Goal: Information Seeking & Learning: Check status

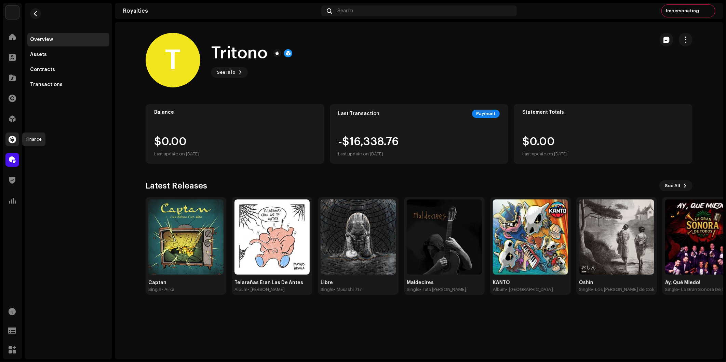
click at [16, 141] on div at bounding box center [12, 140] width 14 height 14
click at [16, 140] on span at bounding box center [13, 139] width 8 height 5
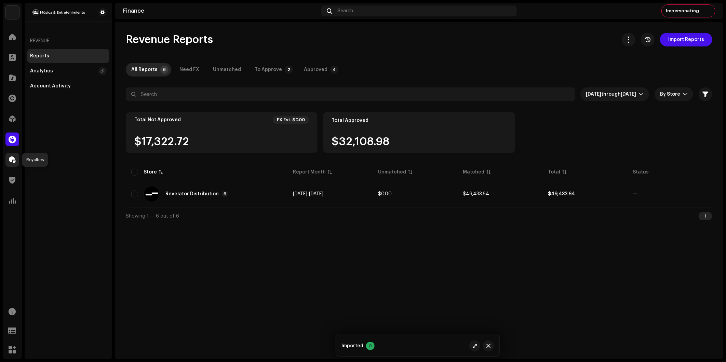
click at [15, 161] on span at bounding box center [12, 159] width 7 height 5
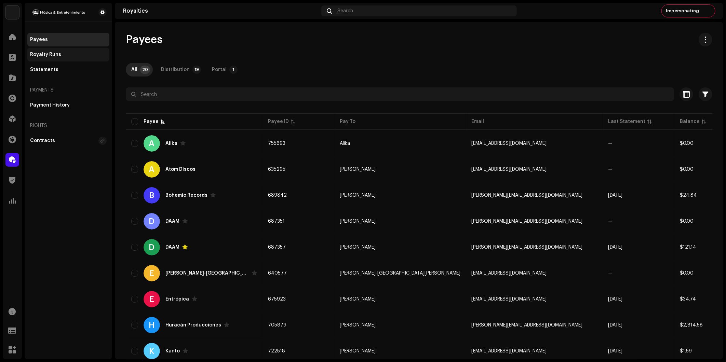
click at [66, 52] on div "Royalty Runs" at bounding box center [68, 55] width 82 height 14
click at [66, 53] on div "Royalty Runs" at bounding box center [68, 54] width 77 height 5
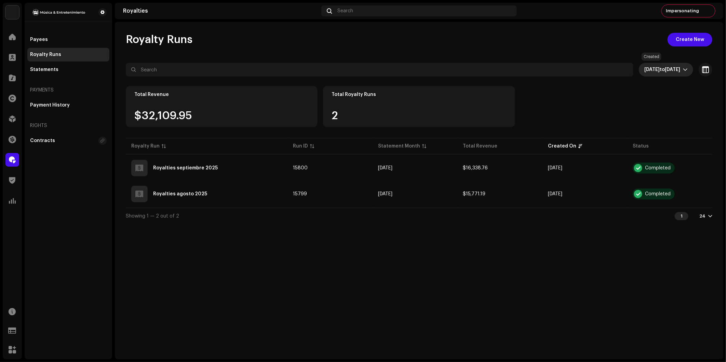
click at [682, 72] on span "Sep 9, 2025 to Oct 8, 2025" at bounding box center [663, 70] width 39 height 14
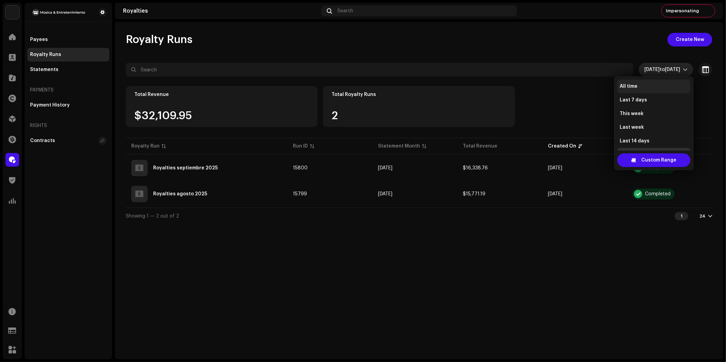
click at [647, 86] on li "All time" at bounding box center [653, 87] width 73 height 14
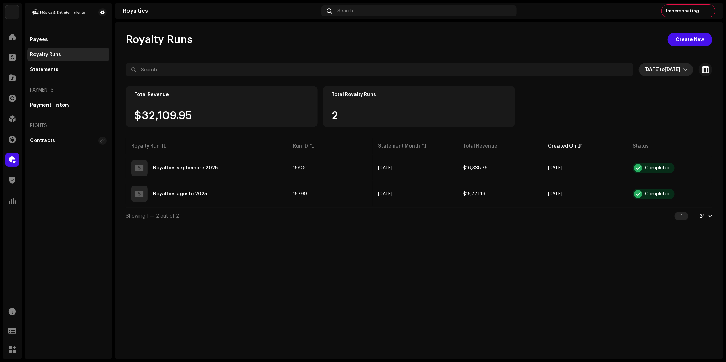
click at [647, 90] on li "Last 7 days" at bounding box center [653, 95] width 73 height 11
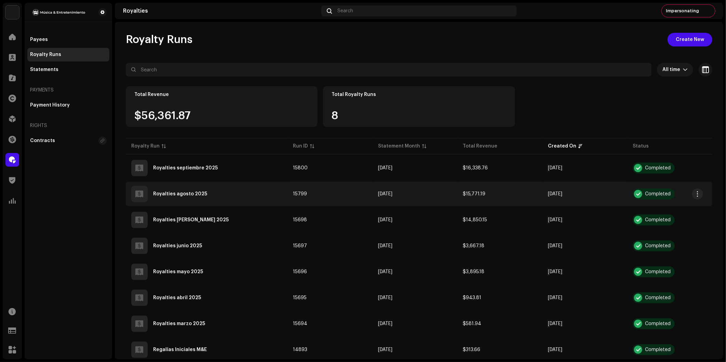
click at [192, 192] on div "Royalties agosto 2025" at bounding box center [180, 194] width 54 height 5
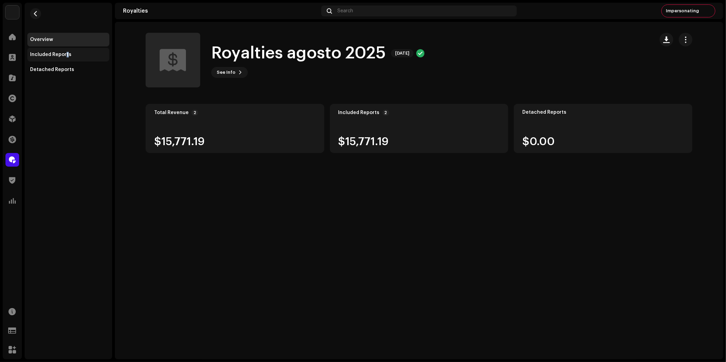
drag, startPoint x: 65, startPoint y: 55, endPoint x: 69, endPoint y: 56, distance: 3.8
click at [67, 56] on div "Included Reports" at bounding box center [50, 54] width 41 height 5
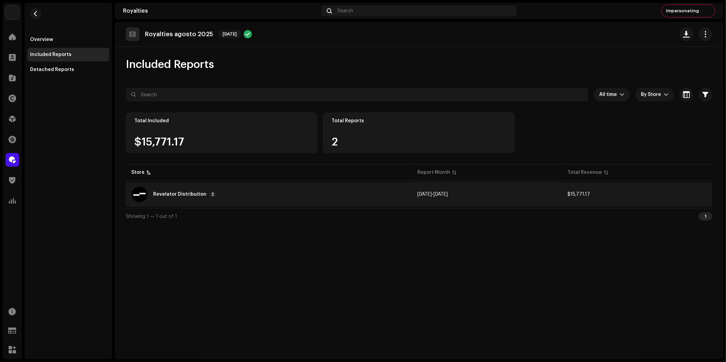
click at [180, 197] on div "Revelator Distribution 2" at bounding box center [268, 194] width 275 height 16
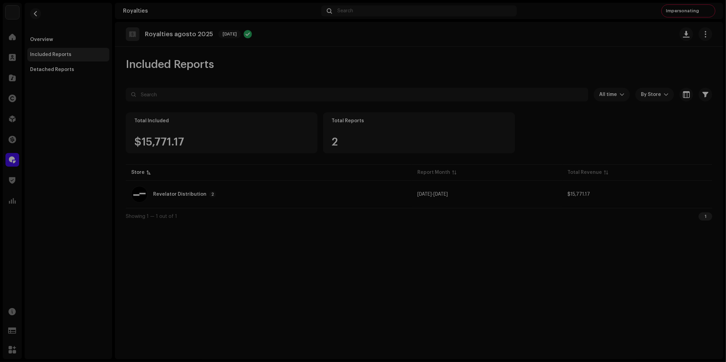
click at [100, 165] on div "Reports: Revelator Distribution Store Report Month Total Revenue Revelator Dist…" at bounding box center [363, 181] width 726 height 362
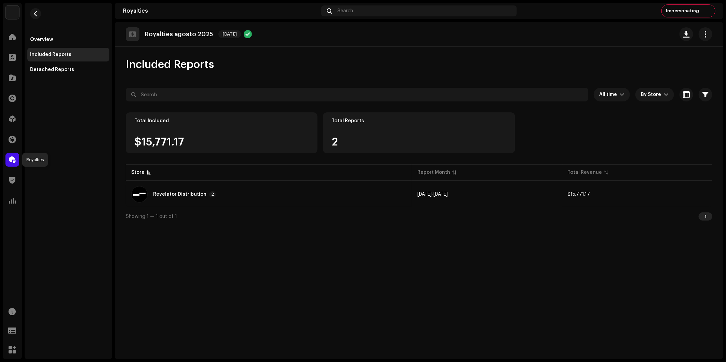
click at [14, 160] on span at bounding box center [12, 159] width 7 height 5
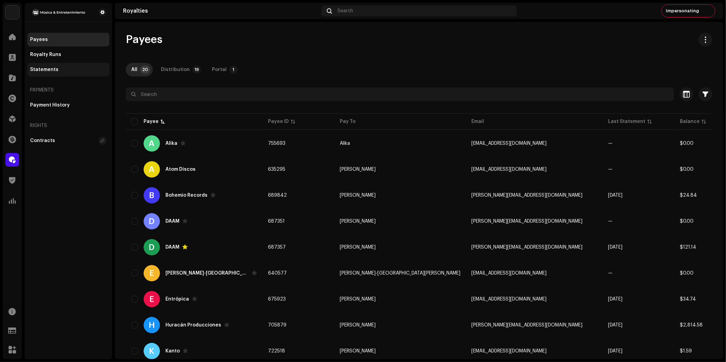
click at [57, 72] on div "Statements" at bounding box center [68, 69] width 77 height 5
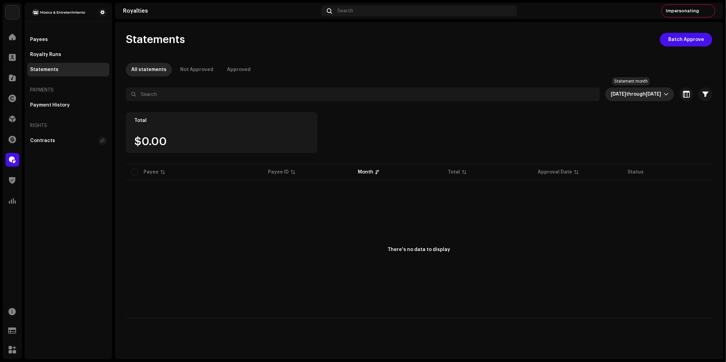
click at [631, 96] on span "through" at bounding box center [635, 94] width 19 height 5
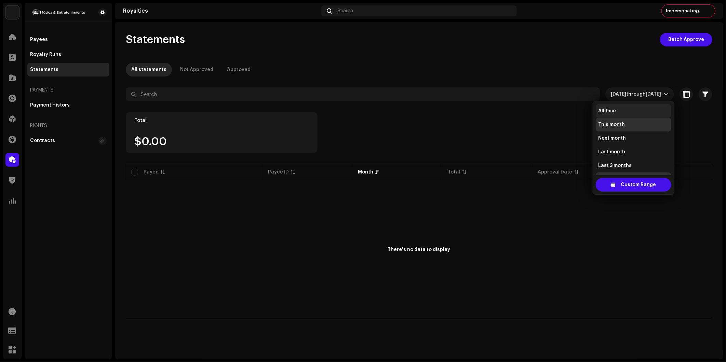
click at [635, 109] on li "All time" at bounding box center [634, 111] width 76 height 14
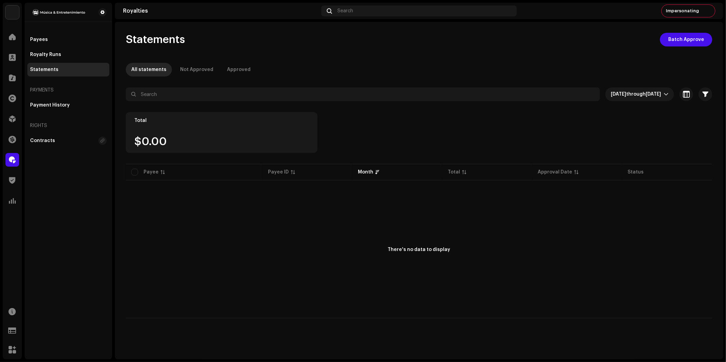
click at [635, 109] on li "All time" at bounding box center [634, 109] width 76 height 11
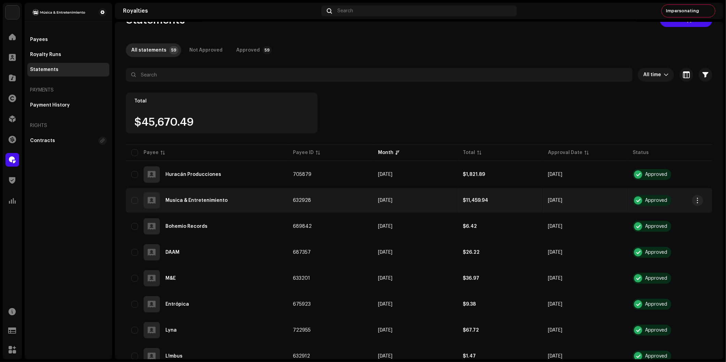
scroll to position [38, 0]
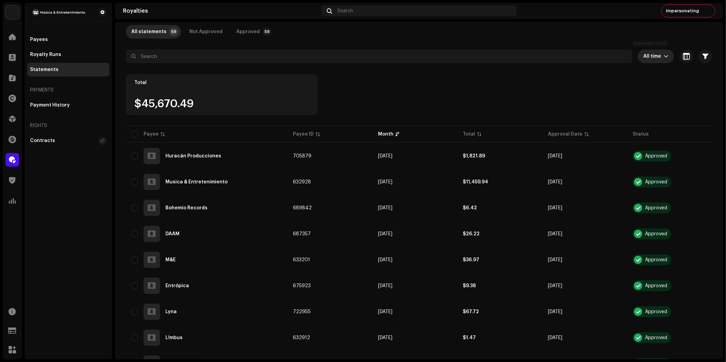
click at [651, 55] on span "All time" at bounding box center [653, 57] width 21 height 14
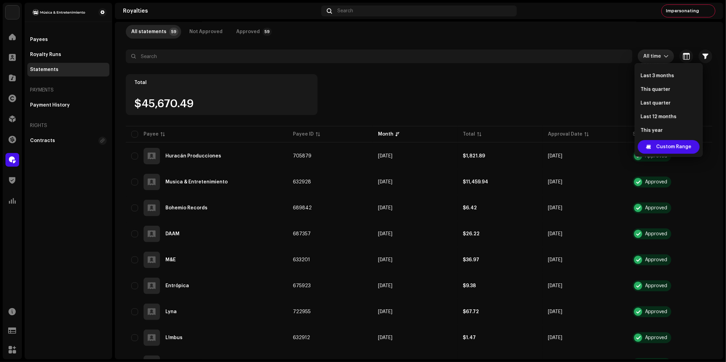
scroll to position [66, 0]
click at [665, 149] on span "Custom Range" at bounding box center [673, 147] width 35 height 14
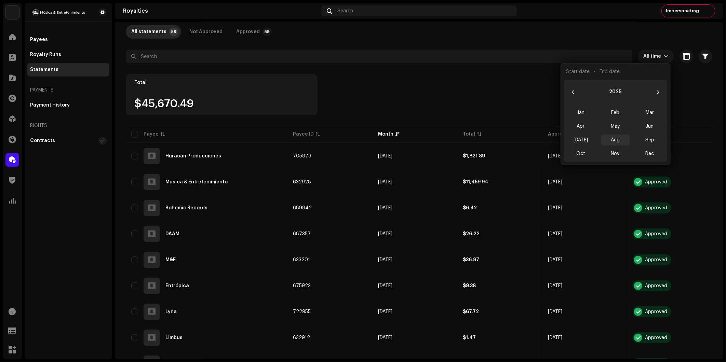
click at [612, 141] on span "Aug" at bounding box center [615, 140] width 29 height 11
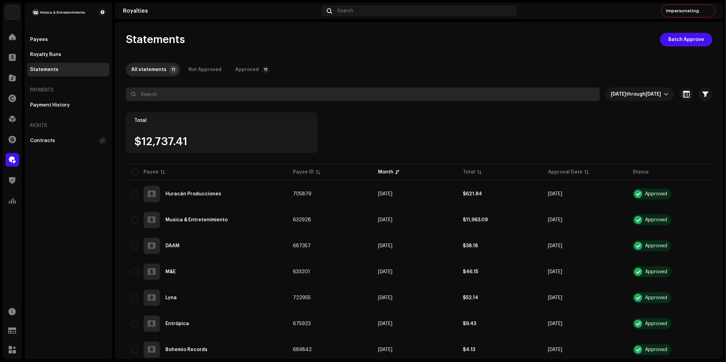
click at [161, 93] on input "text" at bounding box center [363, 94] width 474 height 14
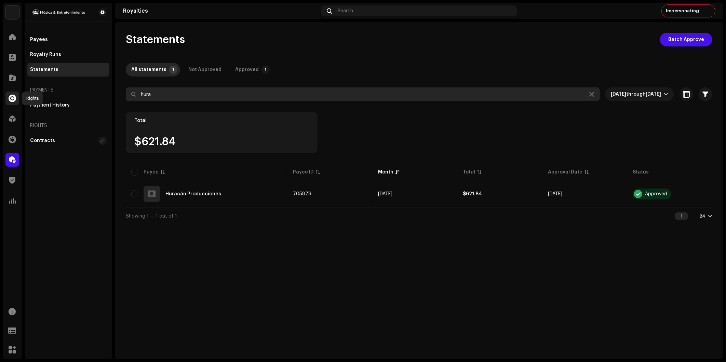
type input "hura"
click at [12, 101] on span at bounding box center [13, 98] width 8 height 5
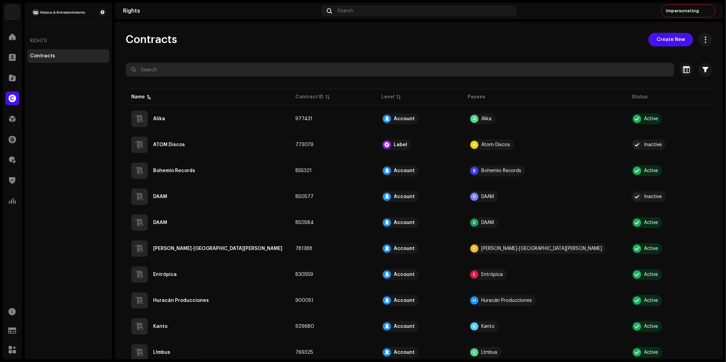
click at [169, 76] on input "text" at bounding box center [400, 70] width 548 height 14
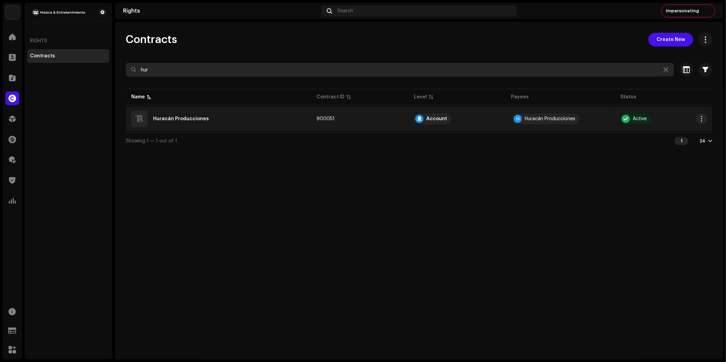
type input "hur"
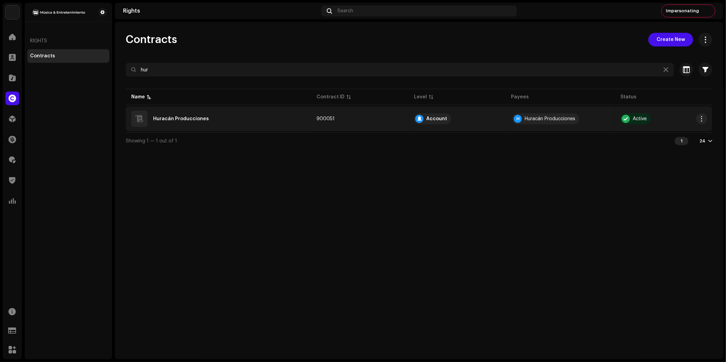
click at [260, 122] on div "Huracán Producciones" at bounding box center [218, 119] width 174 height 16
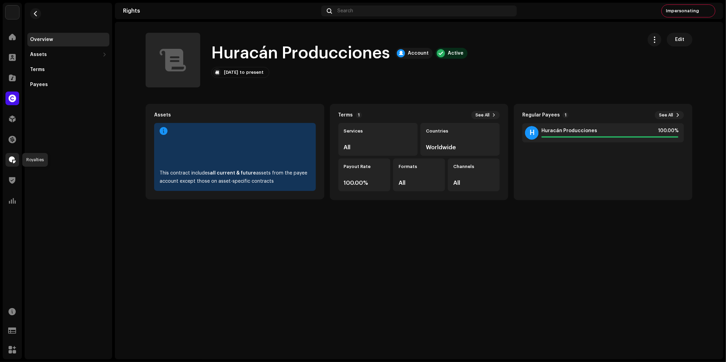
click at [11, 161] on span at bounding box center [12, 159] width 7 height 5
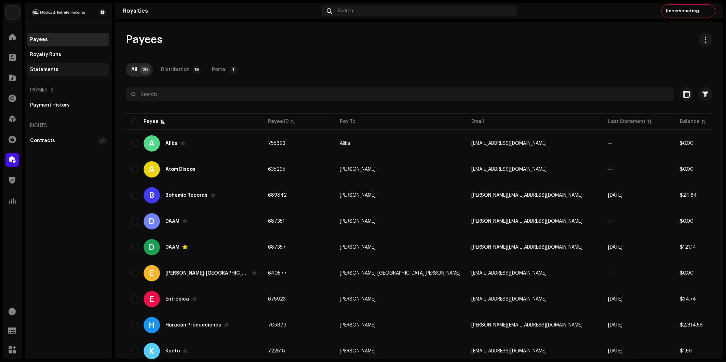
click at [57, 73] on div "Statements" at bounding box center [68, 70] width 82 height 14
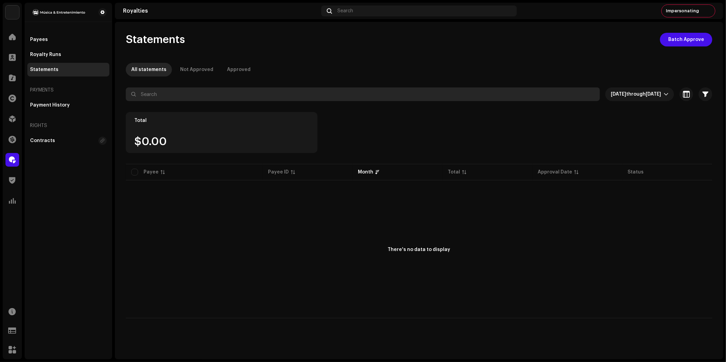
click at [196, 94] on input "text" at bounding box center [363, 94] width 474 height 14
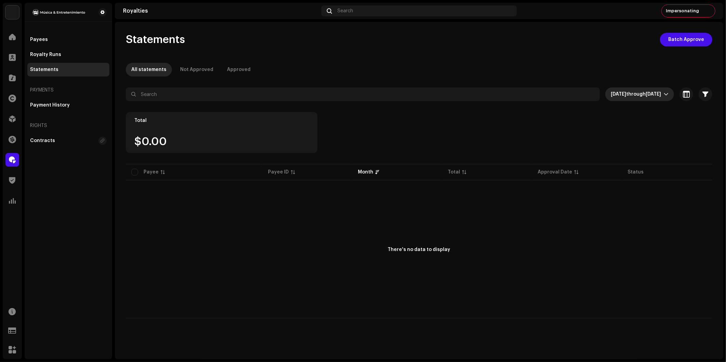
click at [666, 93] on icon "dropdown trigger" at bounding box center [666, 94] width 5 height 5
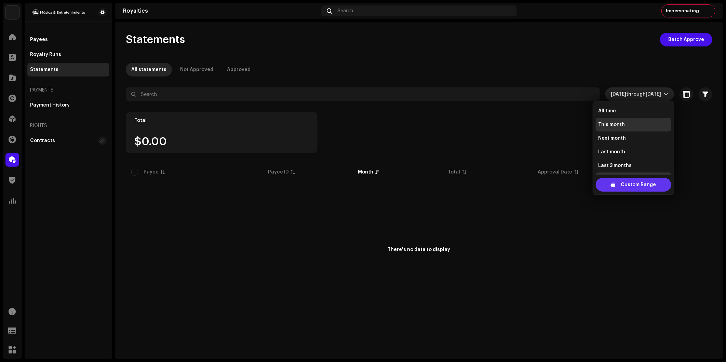
scroll to position [11, 0]
click at [636, 185] on span "Custom Range" at bounding box center [638, 185] width 35 height 14
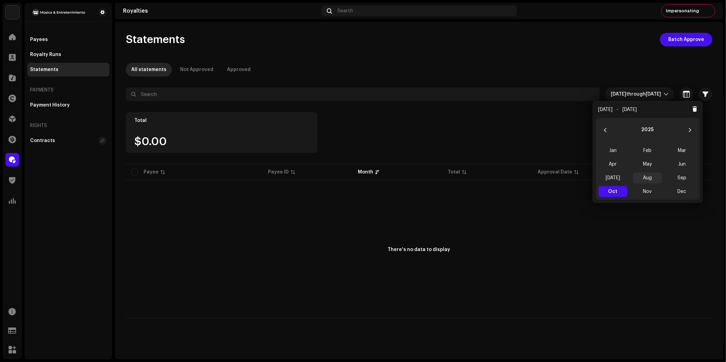
click at [651, 178] on span "Aug" at bounding box center [647, 178] width 29 height 11
click at [680, 178] on span "Sep" at bounding box center [681, 178] width 29 height 11
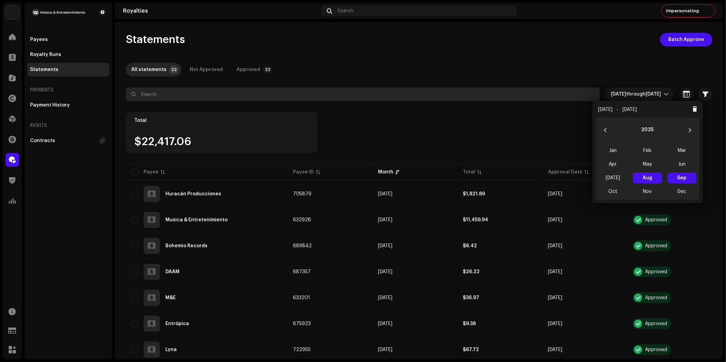
click at [200, 94] on input "text" at bounding box center [363, 94] width 474 height 14
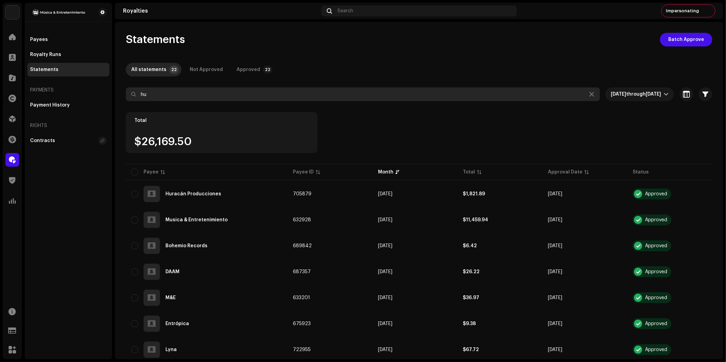
type input "hur"
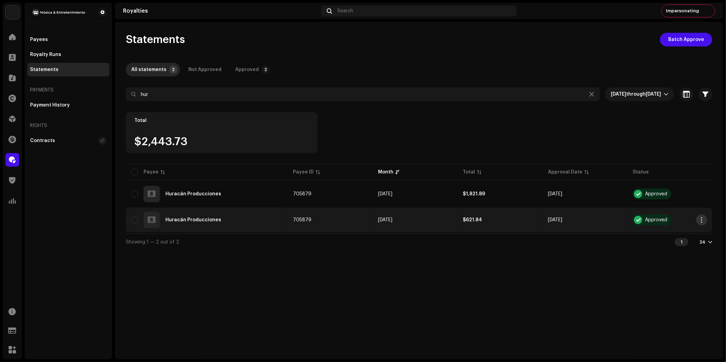
click at [653, 217] on span "button" at bounding box center [701, 219] width 5 height 5
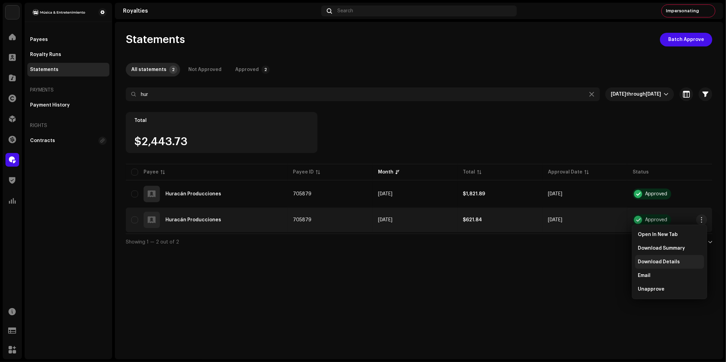
click at [653, 260] on span "Download Details" at bounding box center [659, 261] width 42 height 5
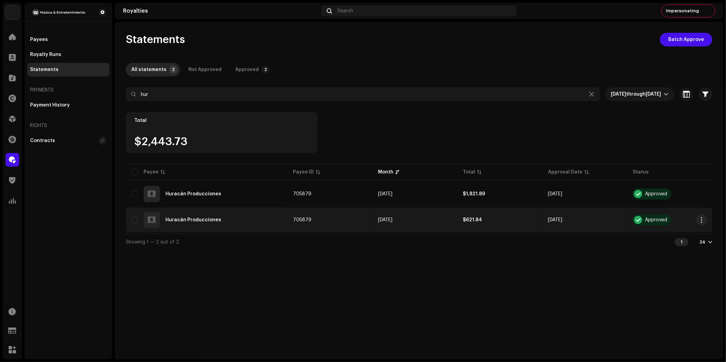
click at [653, 260] on span "Download Details" at bounding box center [659, 261] width 42 height 5
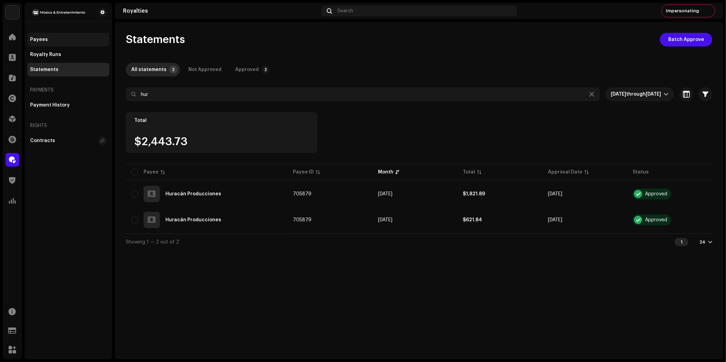
click at [49, 38] on div "Payees" at bounding box center [68, 39] width 77 height 5
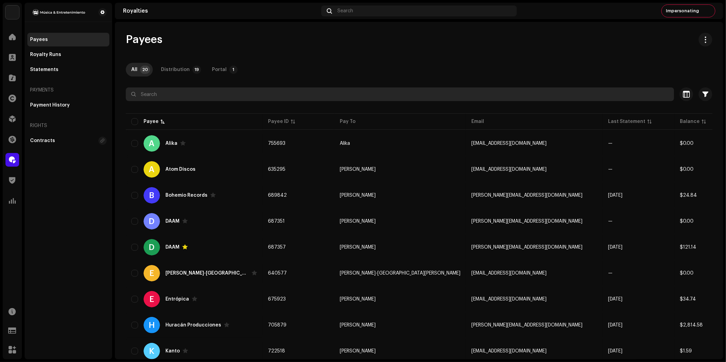
click at [157, 96] on input "text" at bounding box center [400, 94] width 548 height 14
click at [152, 95] on input "text" at bounding box center [400, 94] width 548 height 14
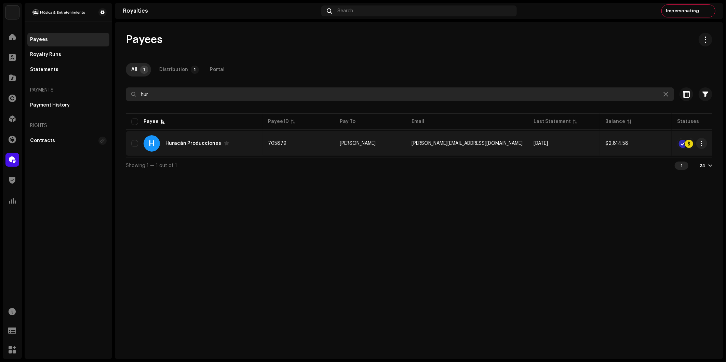
type input "hur"
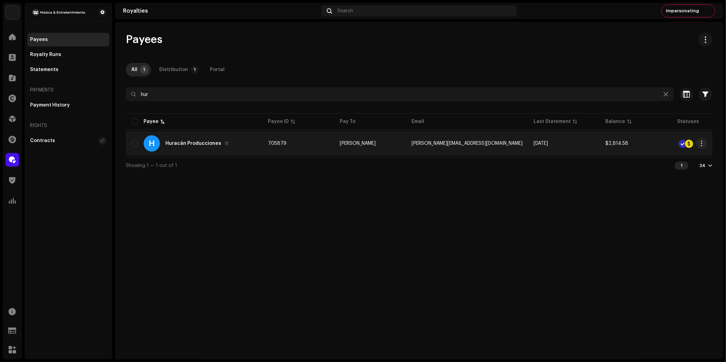
click at [190, 139] on div "H Huracán Producciones" at bounding box center [194, 143] width 126 height 16
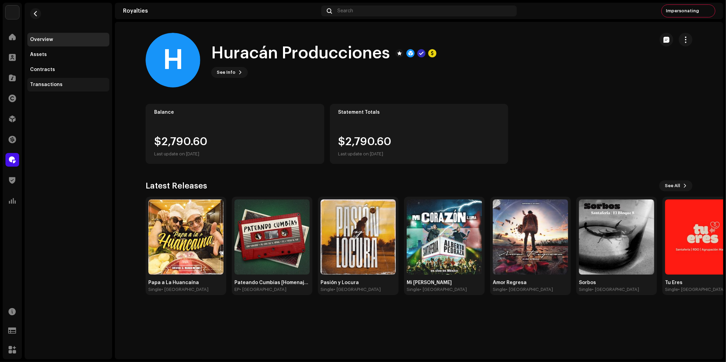
click at [60, 86] on div "Transactions" at bounding box center [68, 84] width 77 height 5
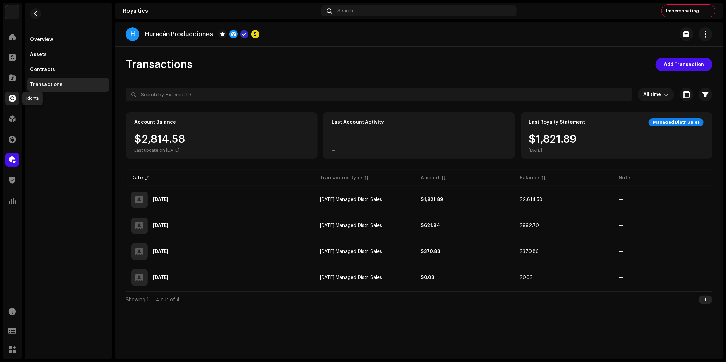
click at [11, 100] on span at bounding box center [13, 98] width 8 height 5
click at [12, 100] on span at bounding box center [13, 98] width 8 height 5
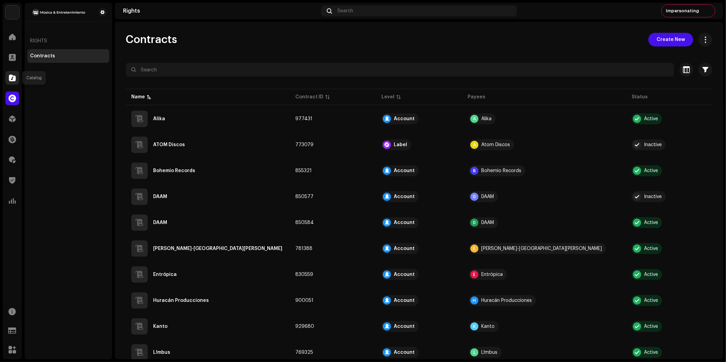
click at [11, 78] on span at bounding box center [12, 77] width 7 height 5
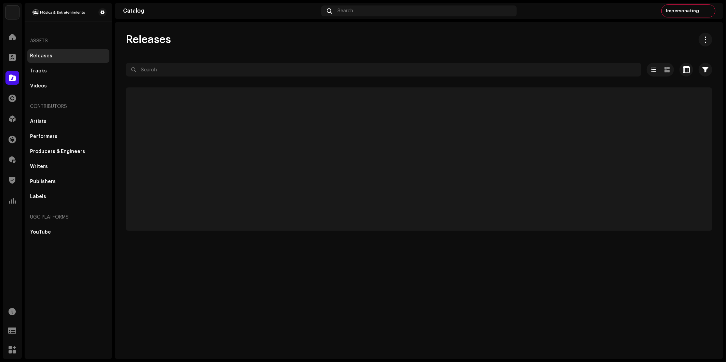
click at [11, 78] on span at bounding box center [12, 77] width 7 height 5
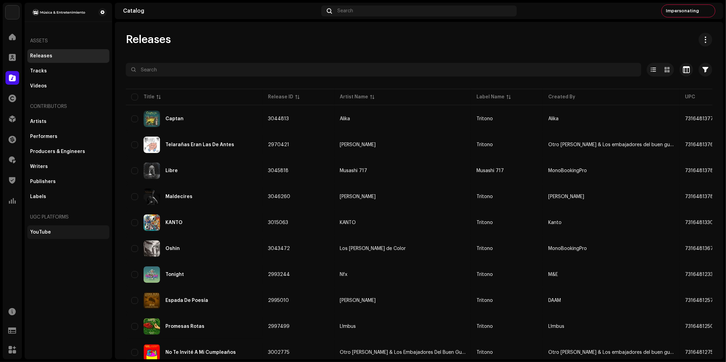
click at [48, 230] on div "YouTube" at bounding box center [40, 232] width 21 height 5
click at [44, 230] on div "YouTube" at bounding box center [40, 232] width 21 height 5
drag, startPoint x: 44, startPoint y: 230, endPoint x: 64, endPoint y: 234, distance: 19.4
click at [64, 233] on div "YouTube" at bounding box center [68, 232] width 77 height 5
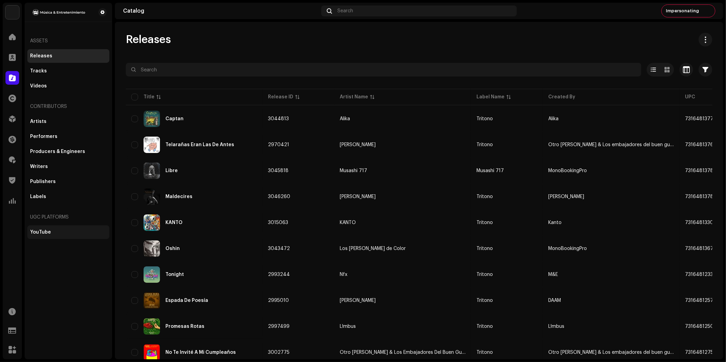
click at [64, 233] on div "YouTube" at bounding box center [68, 232] width 77 height 5
drag, startPoint x: 64, startPoint y: 234, endPoint x: 31, endPoint y: 230, distance: 32.4
click at [64, 234] on div "YouTube" at bounding box center [68, 232] width 77 height 5
click at [63, 234] on div "YouTube" at bounding box center [68, 232] width 77 height 5
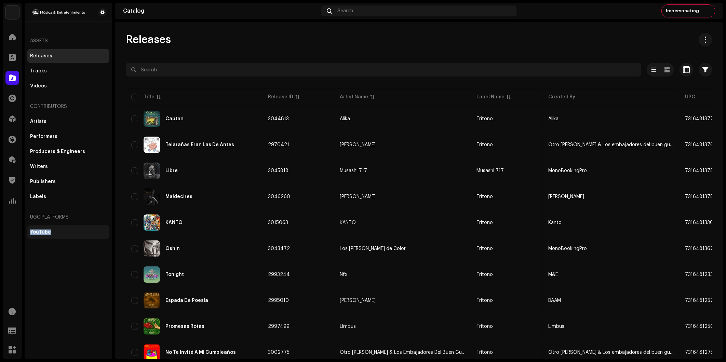
click at [31, 230] on div "YouTube" at bounding box center [40, 232] width 21 height 5
drag, startPoint x: 31, startPoint y: 230, endPoint x: 42, endPoint y: 230, distance: 10.3
click at [40, 231] on div "YouTube" at bounding box center [40, 232] width 21 height 5
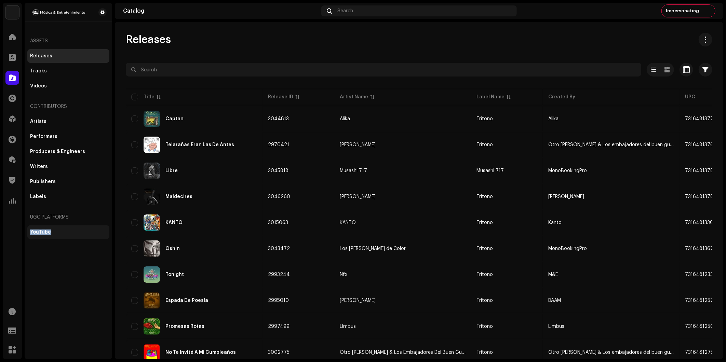
drag, startPoint x: 42, startPoint y: 230, endPoint x: 36, endPoint y: 231, distance: 5.6
click at [36, 231] on div "YouTube" at bounding box center [40, 232] width 21 height 5
click at [39, 234] on div "YouTube" at bounding box center [40, 232] width 21 height 5
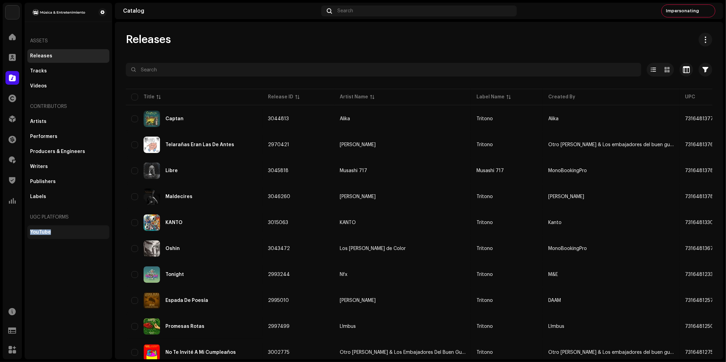
click at [39, 234] on div "YouTube" at bounding box center [40, 232] width 21 height 5
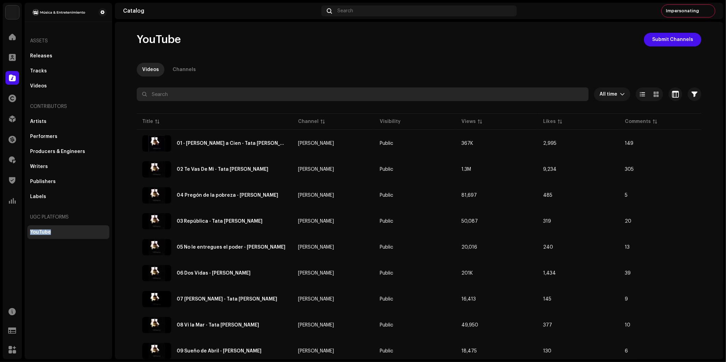
click at [174, 96] on input "text" at bounding box center [363, 94] width 452 height 14
click at [193, 68] on p-tab "Channels" at bounding box center [184, 70] width 34 height 14
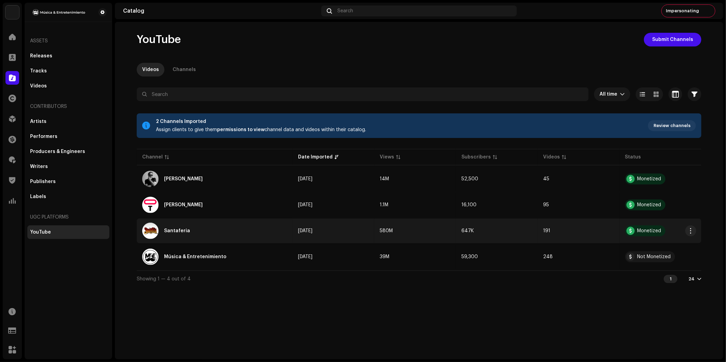
click at [175, 225] on div "Santaferia" at bounding box center [214, 231] width 145 height 16
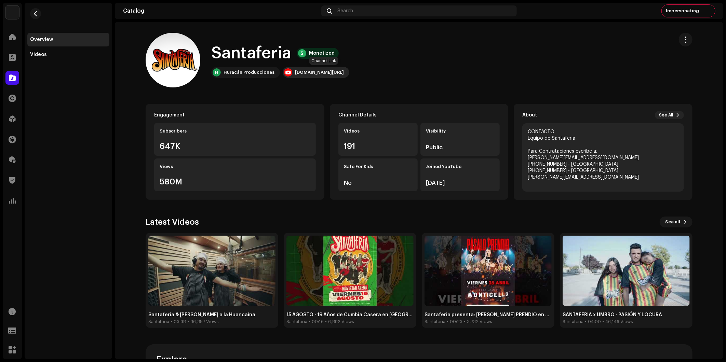
click at [284, 72] on div at bounding box center [288, 72] width 8 height 8
click at [33, 11] on span "button" at bounding box center [35, 13] width 5 height 5
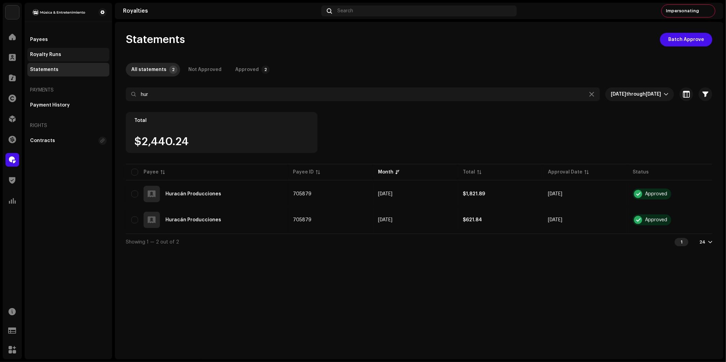
click at [56, 52] on div "Royalty Runs" at bounding box center [45, 54] width 31 height 5
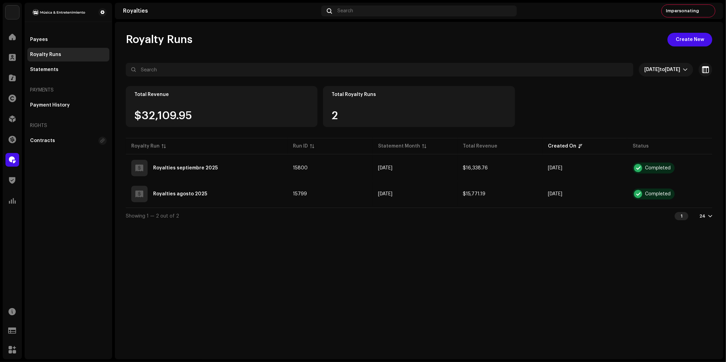
click at [193, 250] on div "Royalty Runs Create New [DATE] to [DATE] Selected 0 Select all Options Filters …" at bounding box center [419, 191] width 608 height 338
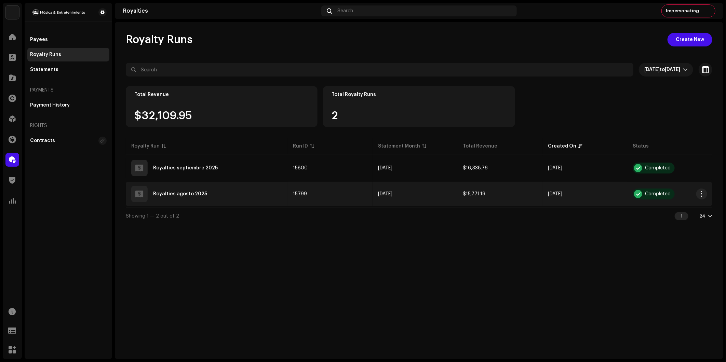
click at [195, 192] on div "Royalties agosto 2025" at bounding box center [180, 194] width 54 height 5
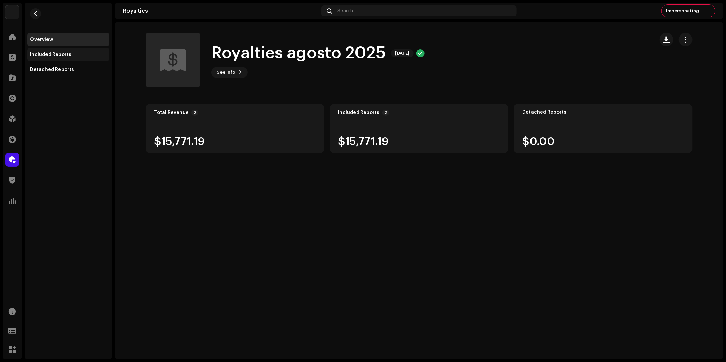
click at [75, 54] on div "Included Reports" at bounding box center [68, 54] width 77 height 5
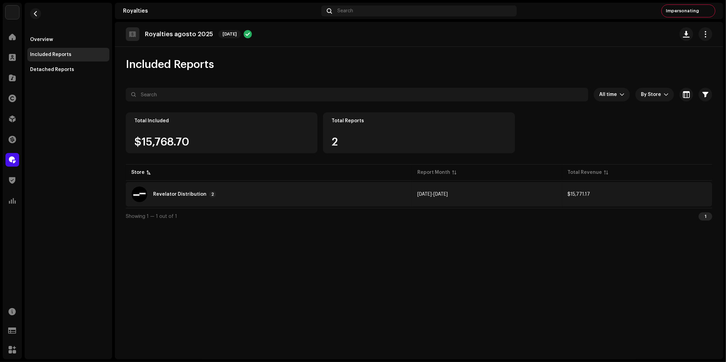
click at [175, 195] on div "Revelator Distribution" at bounding box center [179, 194] width 53 height 5
